Goal: Task Accomplishment & Management: Complete application form

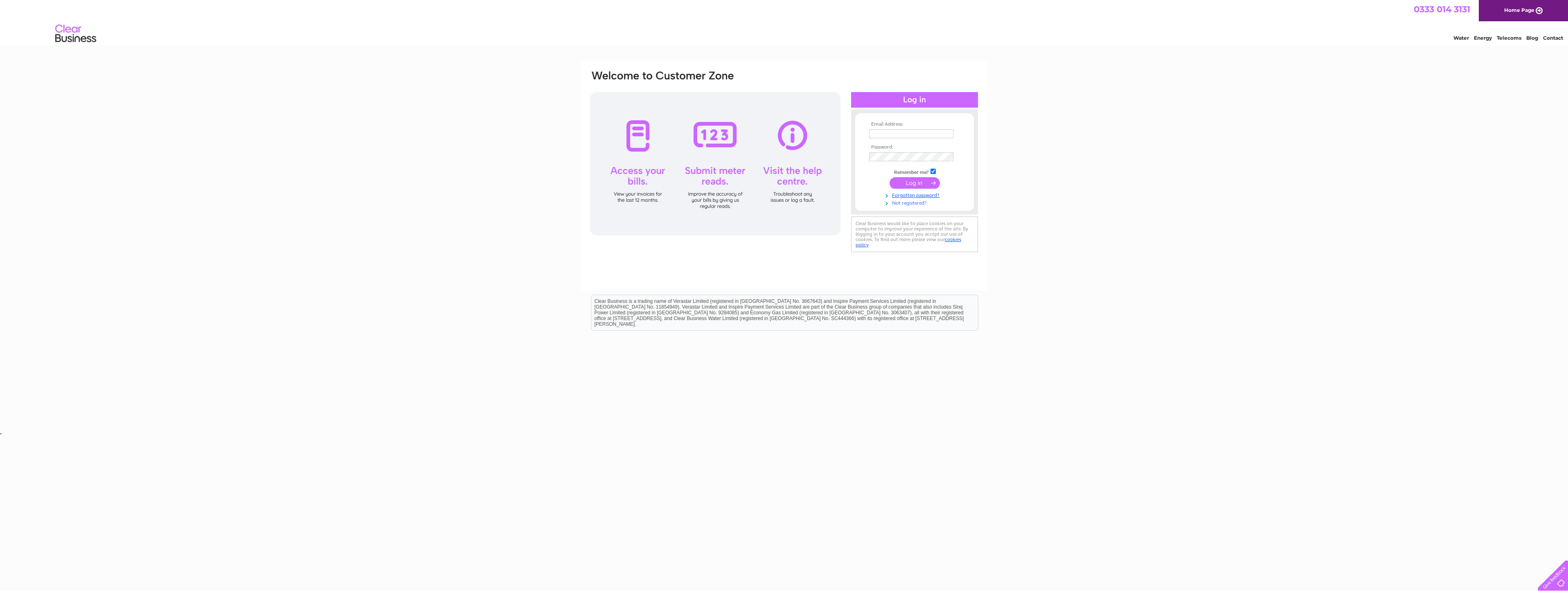
click at [913, 204] on link "Not registered?" at bounding box center [915, 202] width 93 height 8
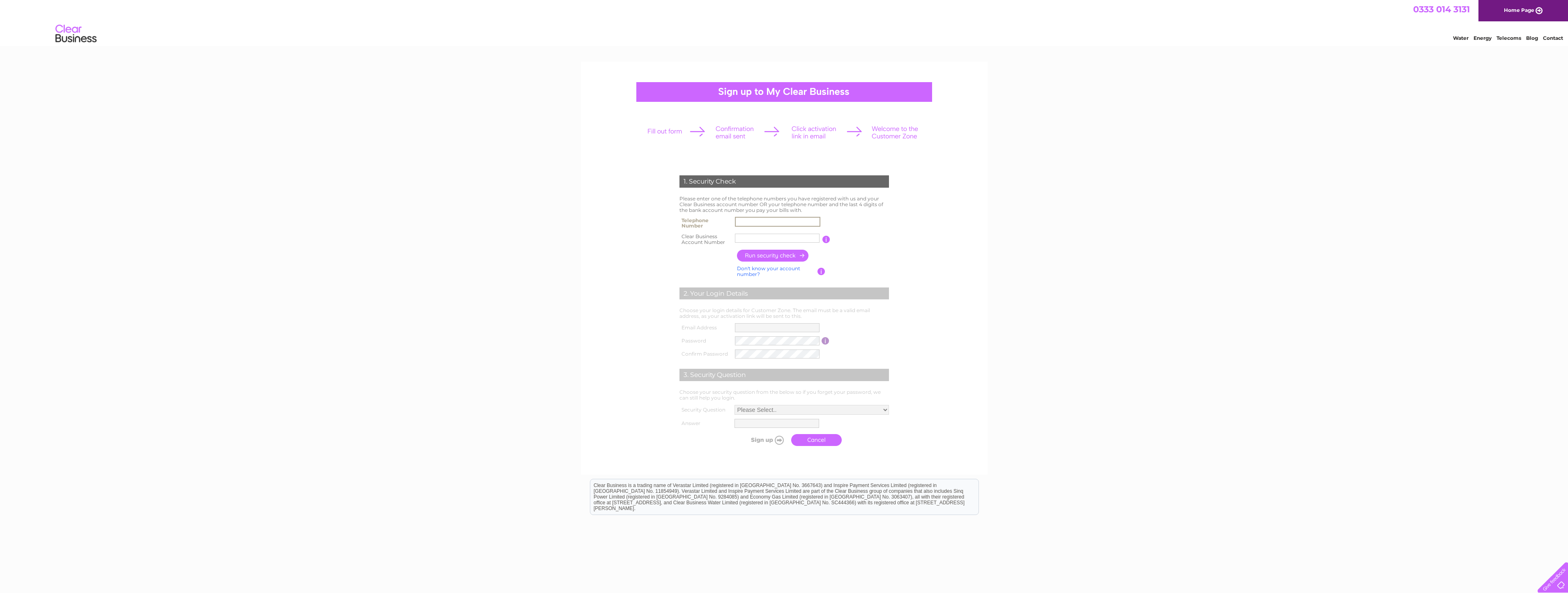
click at [752, 222] on input "text" at bounding box center [778, 222] width 86 height 10
type input "01932249164"
click at [750, 238] on input "text" at bounding box center [778, 238] width 86 height 10
click at [928, 229] on form "1. Security Check Please enter one of the telephone numbers you have registered…" at bounding box center [784, 313] width 391 height 308
click at [741, 236] on input "text" at bounding box center [777, 238] width 84 height 9
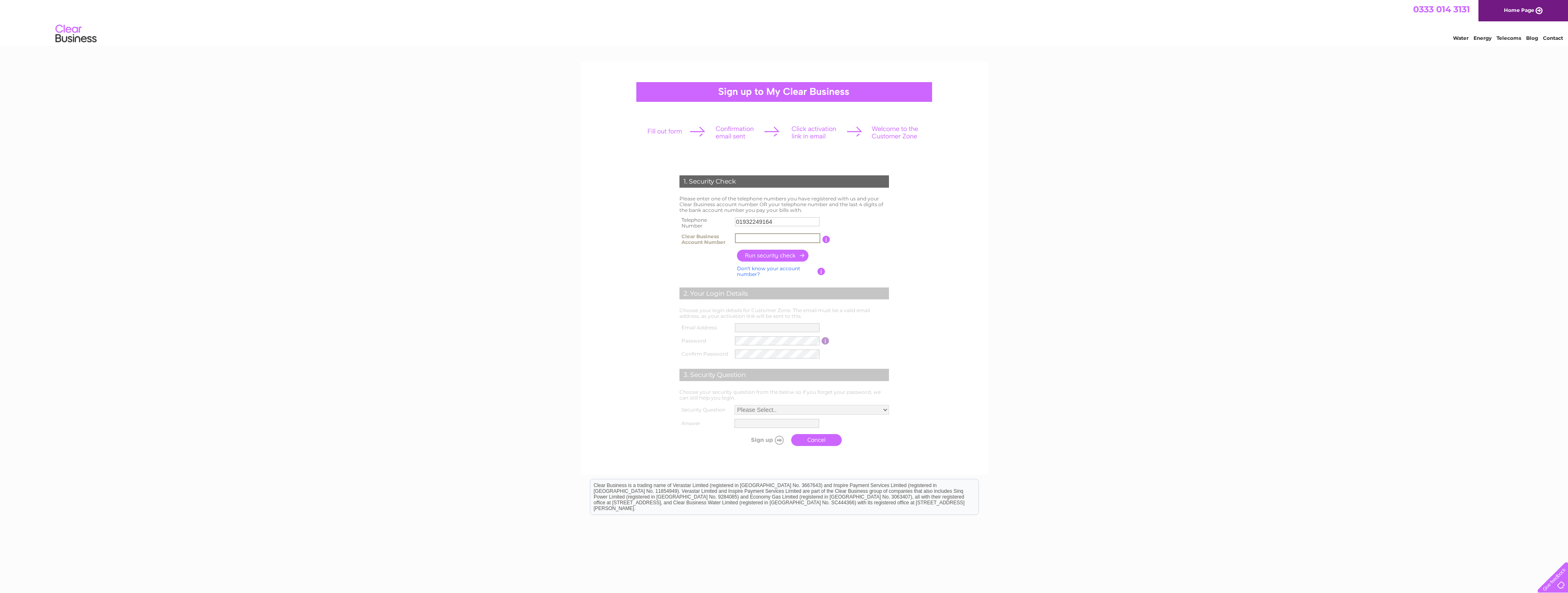
paste input "CB940317"
type input "CB940317"
click at [764, 254] on input "button" at bounding box center [773, 255] width 72 height 12
type input "**********"
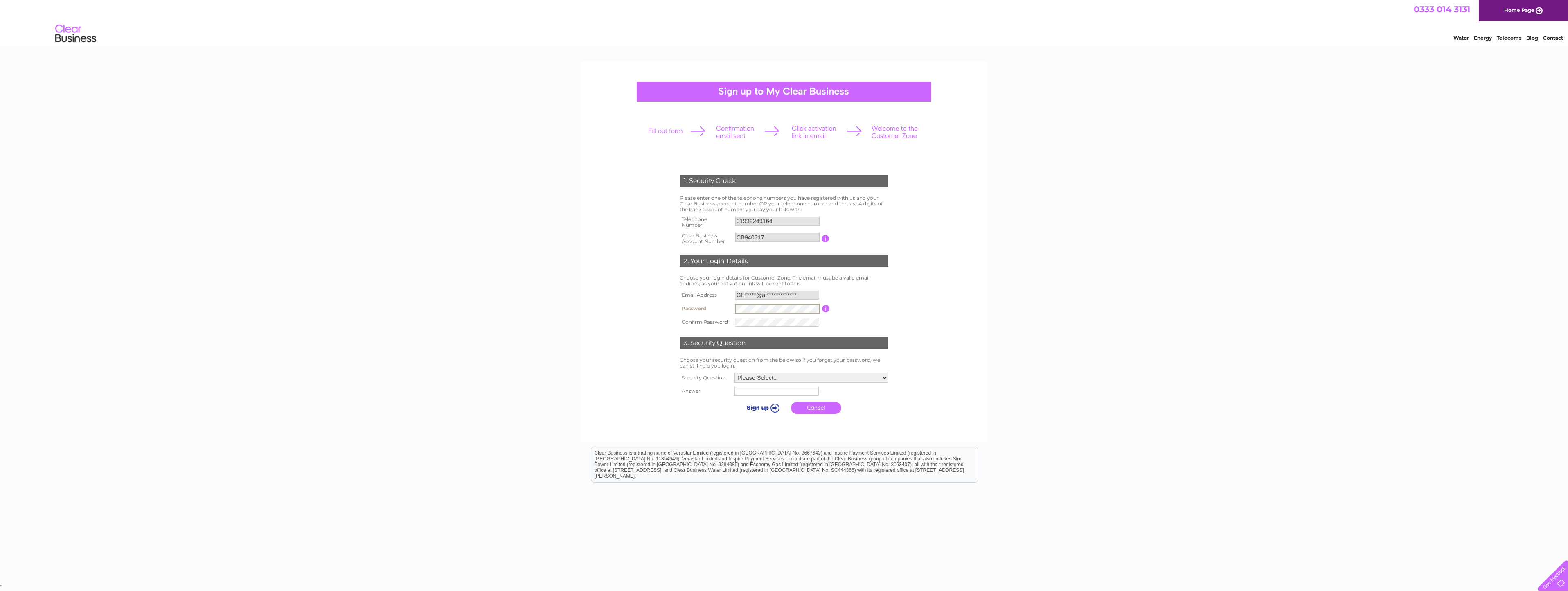
click at [1032, 214] on div "1. Security Check Please enter one of the telephone numbers you have registered…" at bounding box center [784, 322] width 1568 height 521
click at [206, 209] on div "1. Security Check Please enter one of the telephone numbers you have registered…" at bounding box center [784, 321] width 1568 height 520
click at [761, 379] on select "Please Select.. In what town or city was your first job? In what town or city d…" at bounding box center [811, 377] width 154 height 10
click at [761, 379] on select "Please Select.. In what town or city was your first job? In what town or city d…" at bounding box center [811, 377] width 155 height 10
click at [1055, 309] on div "1. Security Check Please enter one of the telephone numbers you have registered…" at bounding box center [784, 321] width 1568 height 520
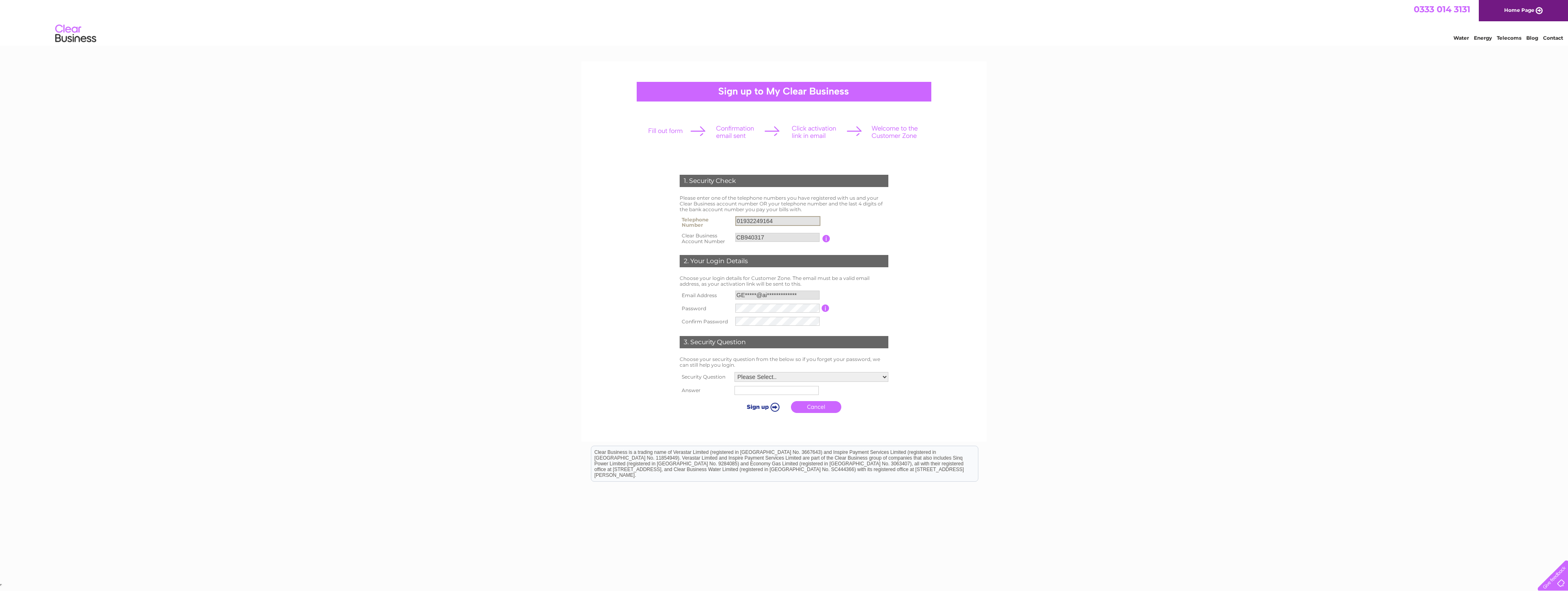
drag, startPoint x: 788, startPoint y: 220, endPoint x: 649, endPoint y: 220, distance: 139.0
click at [649, 220] on form "1. Security Check Please enter one of the telephone numbers you have registered…" at bounding box center [784, 296] width 390 height 275
click at [825, 409] on link "Cancel" at bounding box center [816, 407] width 51 height 12
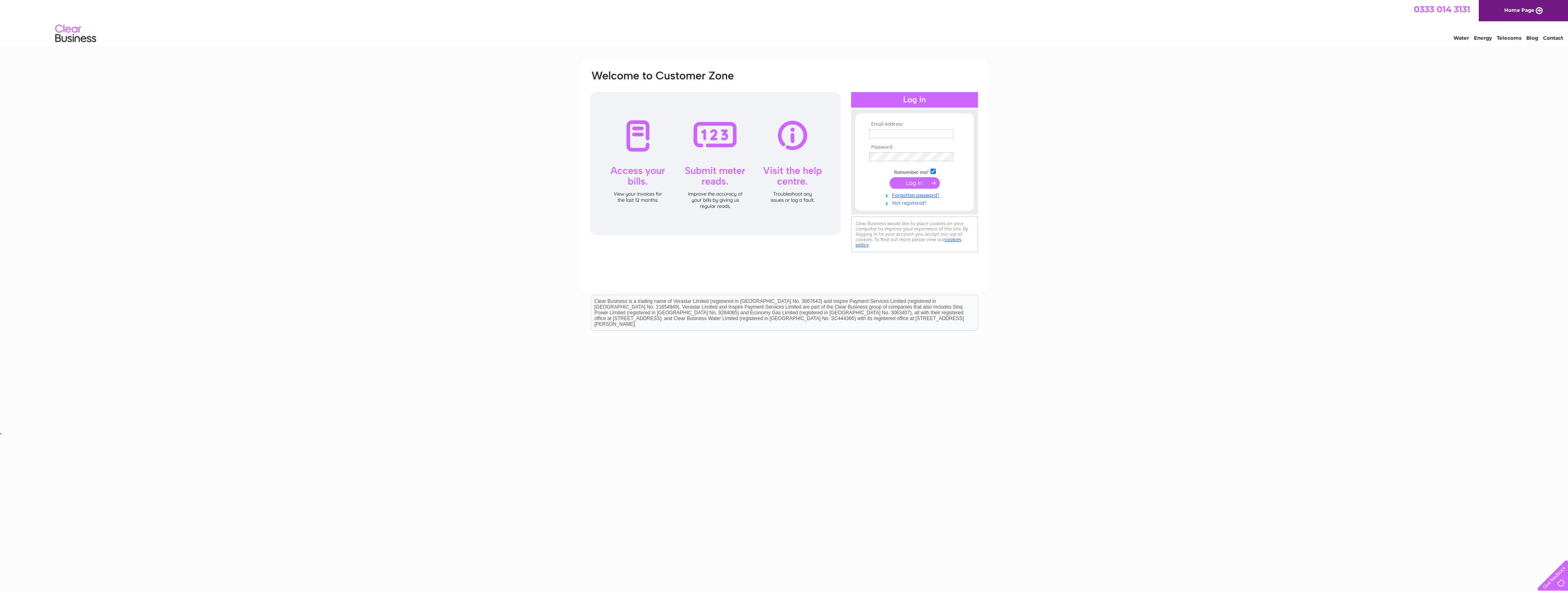
click at [917, 204] on link "Not registered?" at bounding box center [915, 202] width 93 height 8
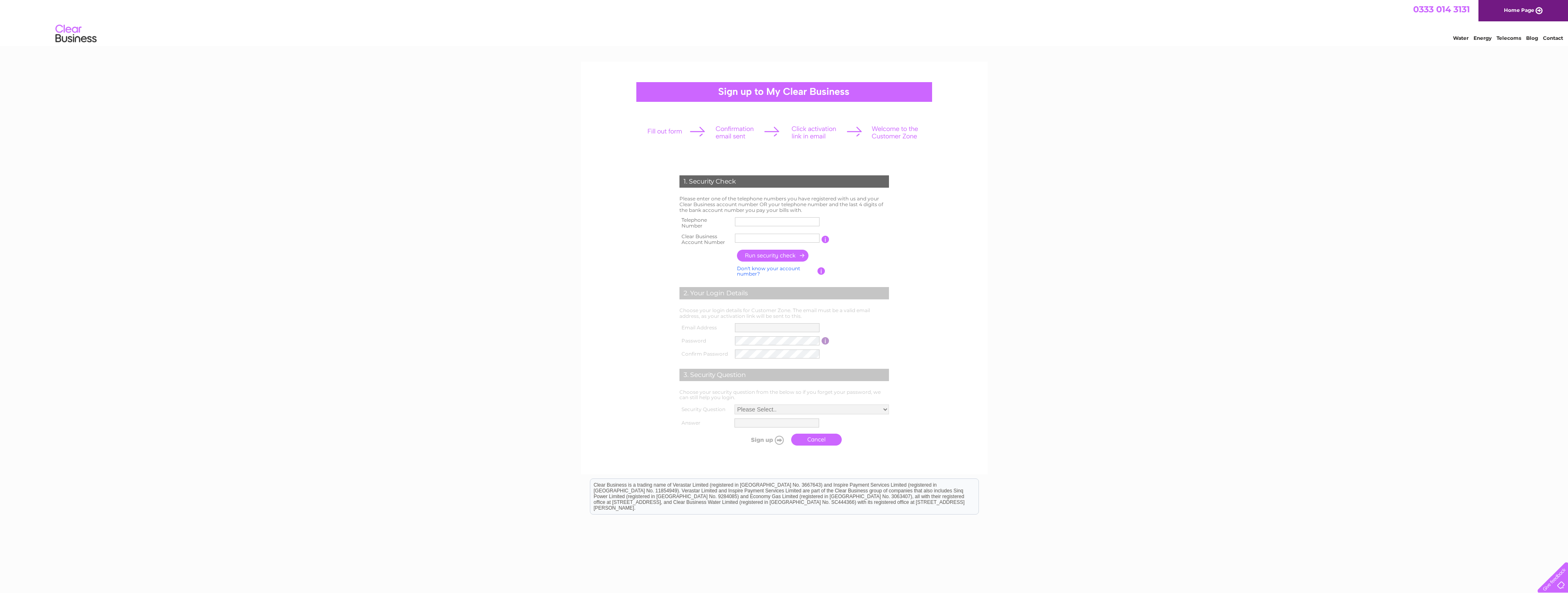
click at [948, 213] on form "1. Security Check Please enter one of the telephone numbers you have registered…" at bounding box center [784, 312] width 391 height 307
